Goal: Information Seeking & Learning: Learn about a topic

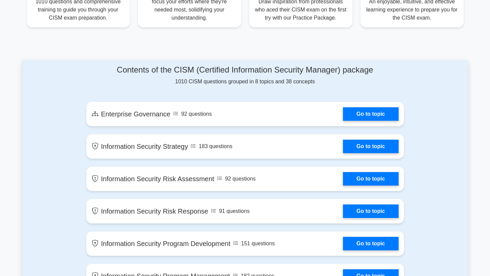
scroll to position [303, 0]
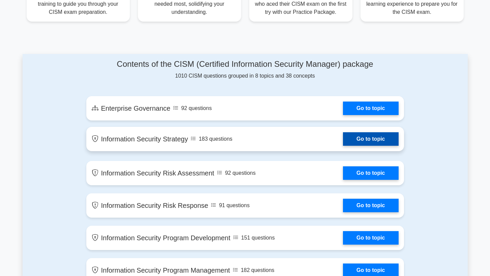
click at [361, 141] on link "Go to topic" at bounding box center [370, 138] width 55 height 13
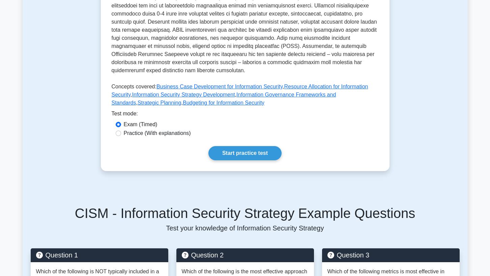
scroll to position [270, 0]
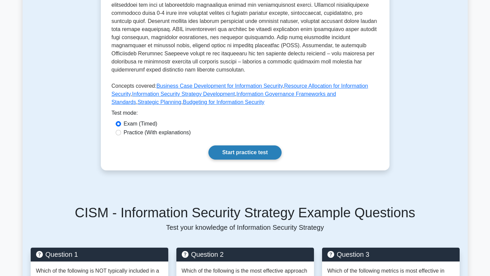
click at [264, 147] on link "Start practice test" at bounding box center [244, 152] width 73 height 14
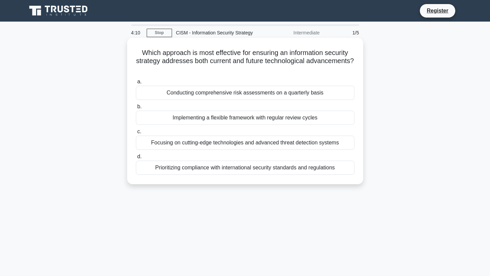
click at [269, 119] on div "Implementing a flexible framework with regular review cycles" at bounding box center [245, 118] width 218 height 14
click at [136, 109] on input "b. Implementing a flexible framework with regular review cycles" at bounding box center [136, 107] width 0 height 4
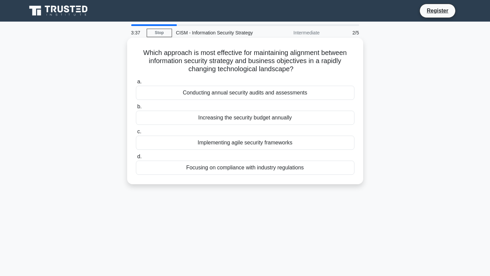
click at [322, 167] on div "Focusing on compliance with industry regulations" at bounding box center [245, 167] width 218 height 14
click at [136, 159] on input "d. Focusing on compliance with industry regulations" at bounding box center [136, 156] width 0 height 4
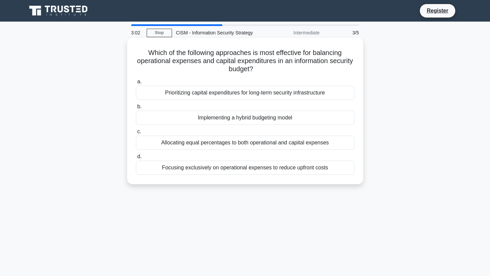
click at [274, 121] on div "Implementing a hybrid budgeting model" at bounding box center [245, 118] width 218 height 14
click at [136, 109] on input "b. Implementing a hybrid budgeting model" at bounding box center [136, 107] width 0 height 4
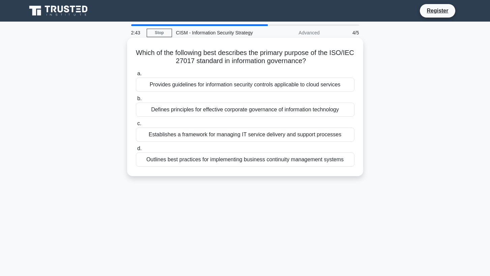
click at [327, 159] on div "Outlines best practices for implementing business continuity management systems" at bounding box center [245, 159] width 218 height 14
click at [136, 151] on input "d. Outlines best practices for implementing business continuity management syst…" at bounding box center [136, 148] width 0 height 4
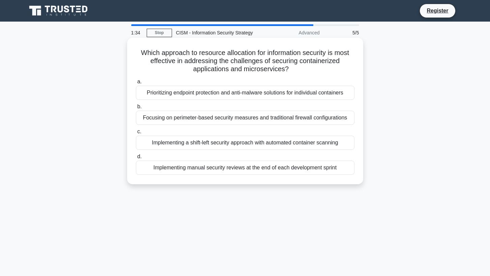
click at [261, 142] on div "Implementing a shift-left security approach with automated container scanning" at bounding box center [245, 143] width 218 height 14
click at [136, 134] on input "c. Implementing a shift-left security approach with automated container scanning" at bounding box center [136, 131] width 0 height 4
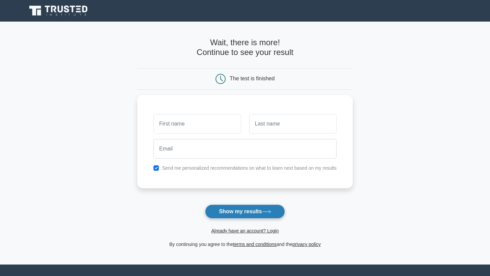
click at [222, 214] on button "Show my results" at bounding box center [245, 211] width 80 height 14
